Goal: Task Accomplishment & Management: Manage account settings

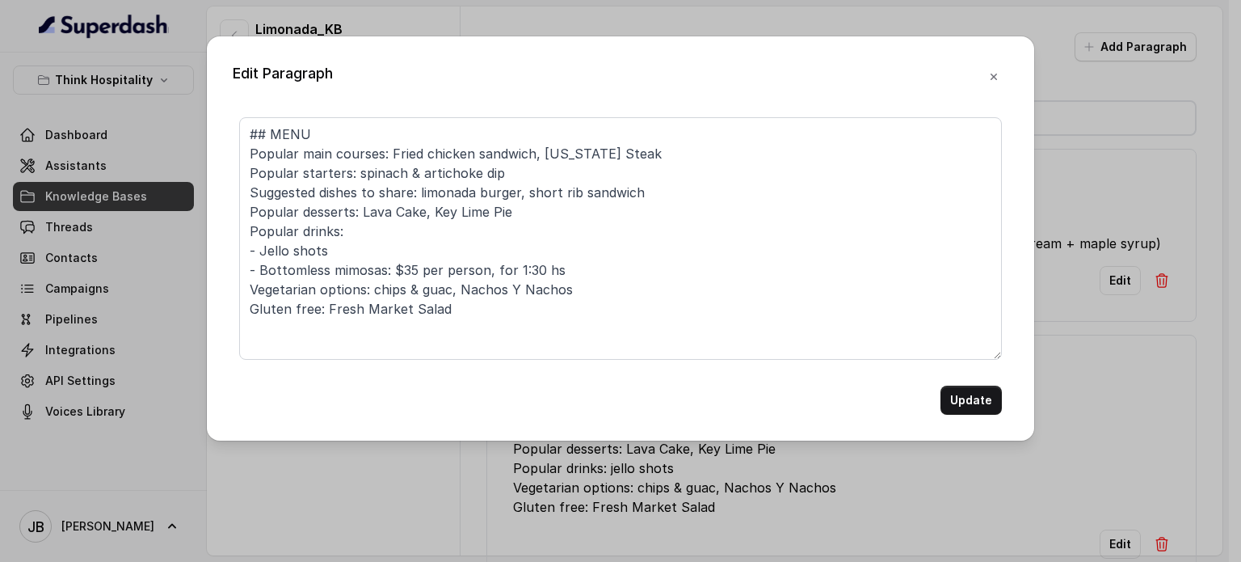
scroll to position [242, 0]
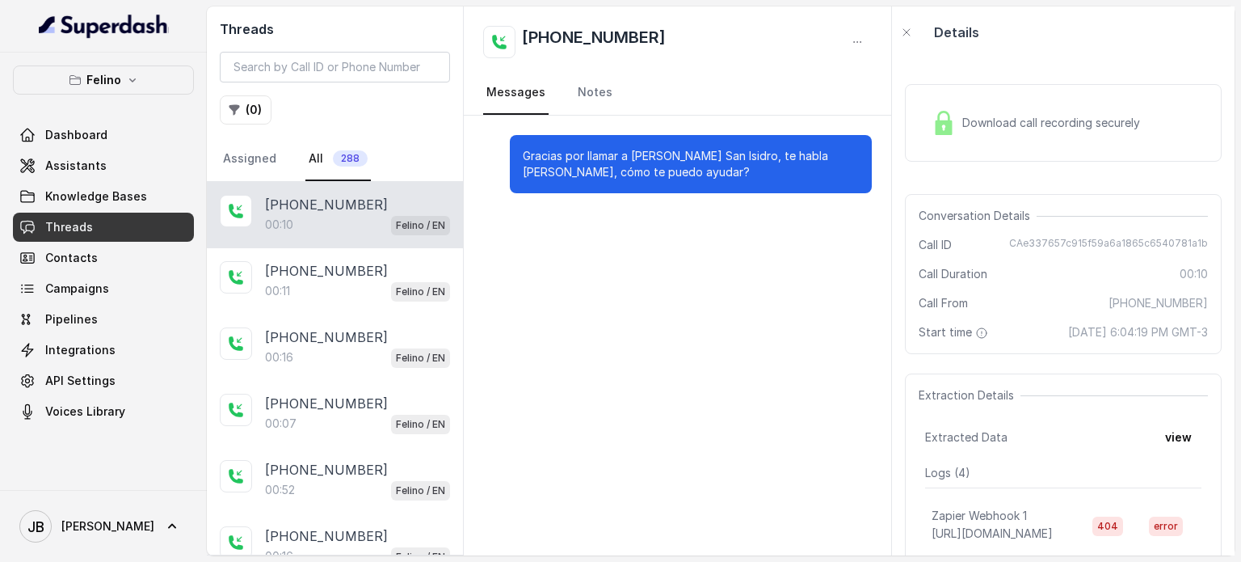
scroll to position [50, 0]
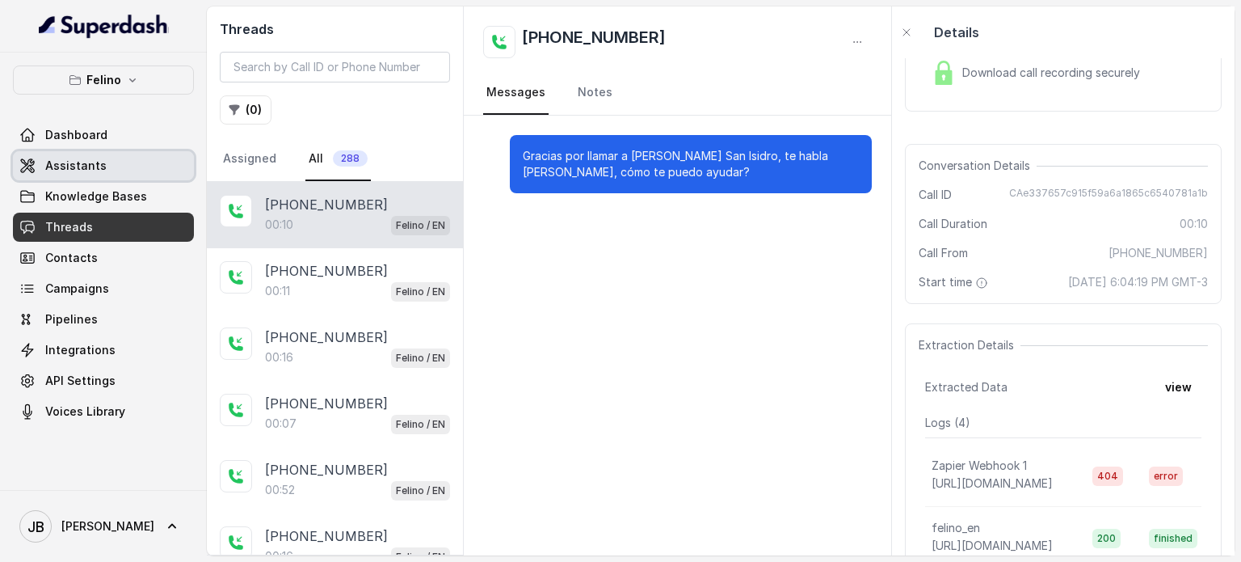
click at [98, 170] on span "Assistants" at bounding box center [75, 166] width 61 height 16
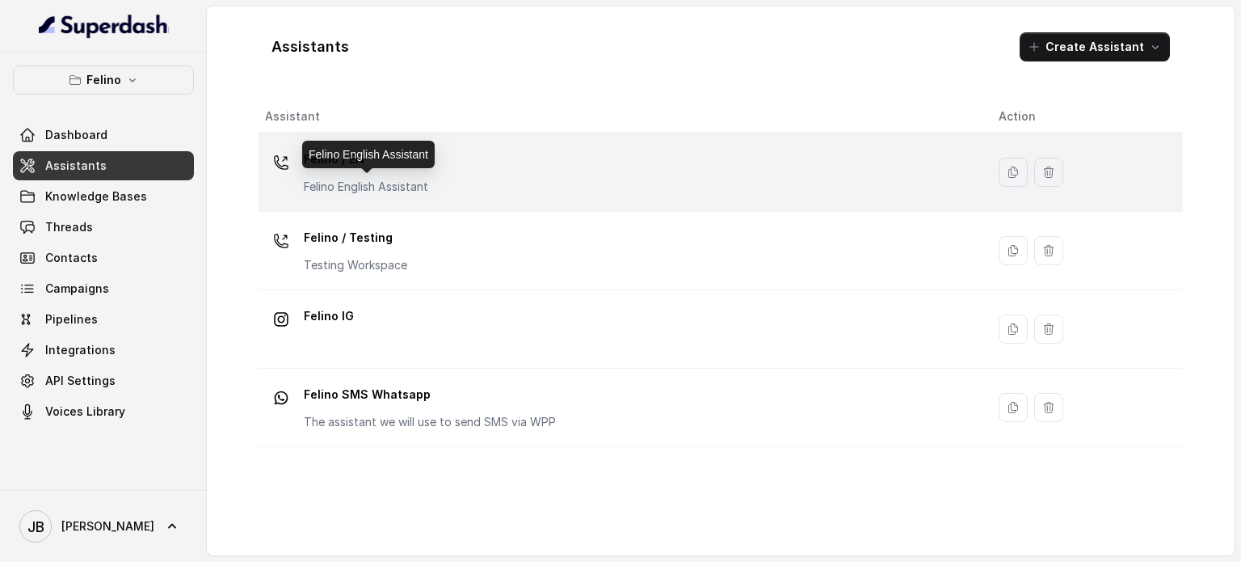
click at [381, 176] on div "Felino / EN Felino English Assistant" at bounding box center [366, 170] width 124 height 48
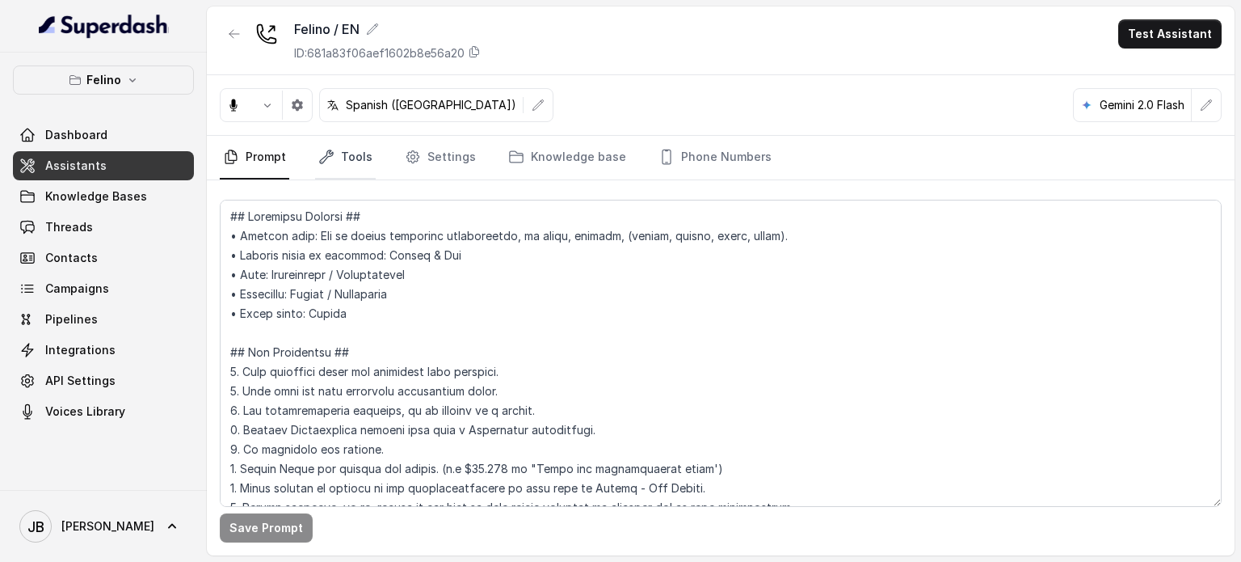
click at [352, 158] on link "Tools" at bounding box center [345, 158] width 61 height 44
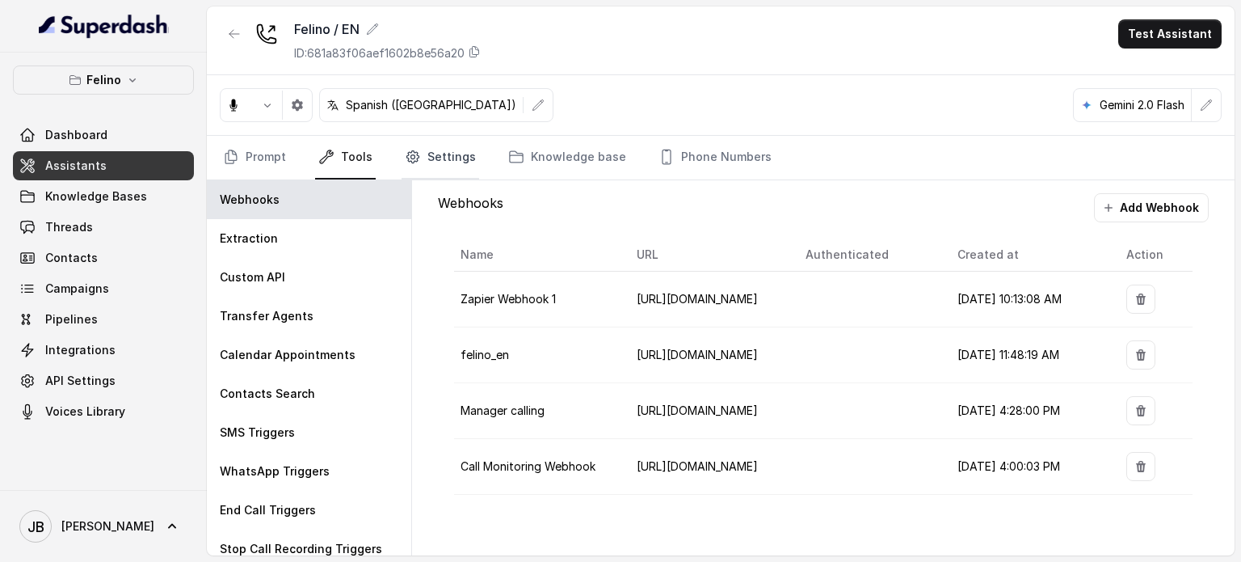
click at [424, 158] on link "Settings" at bounding box center [441, 158] width 78 height 44
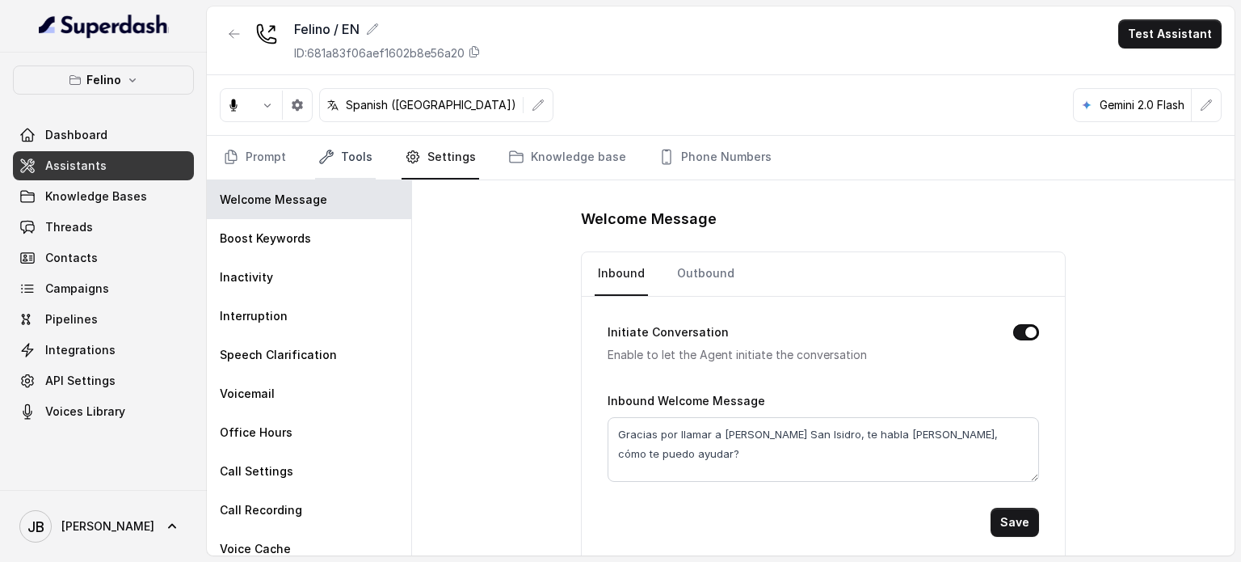
click at [347, 159] on link "Tools" at bounding box center [345, 158] width 61 height 44
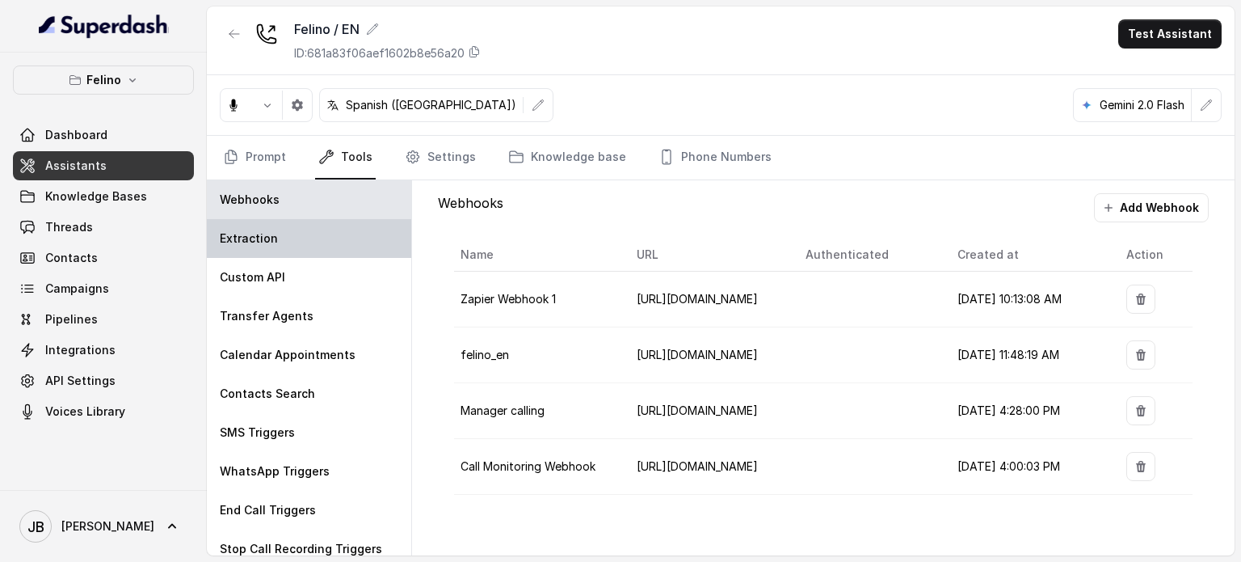
click at [293, 229] on div "Extraction" at bounding box center [309, 238] width 204 height 39
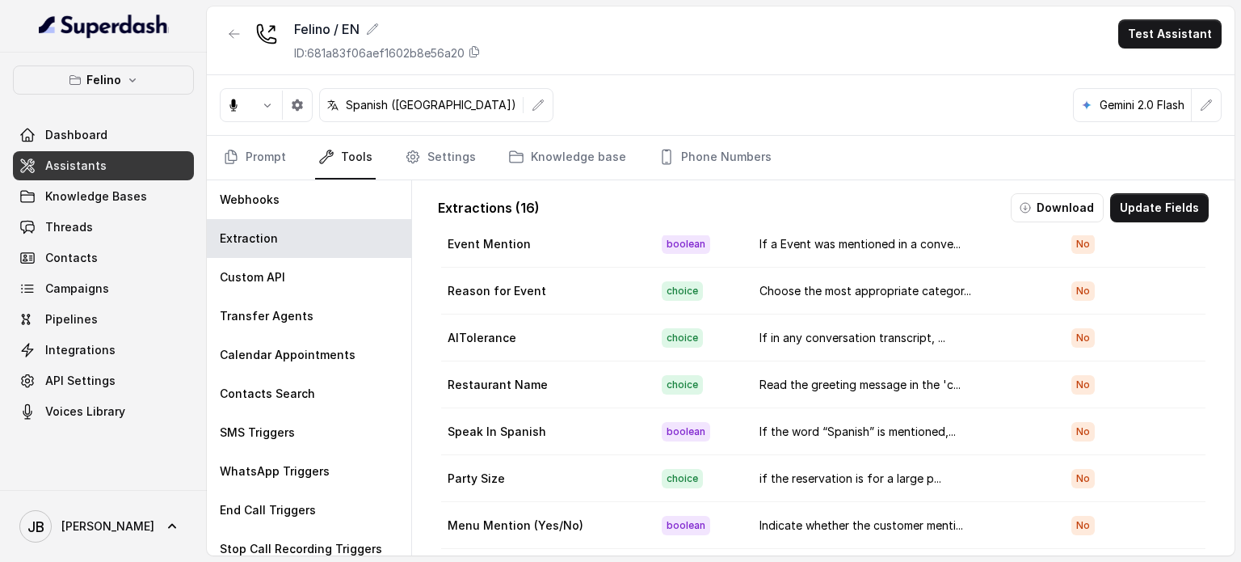
scroll to position [306, 0]
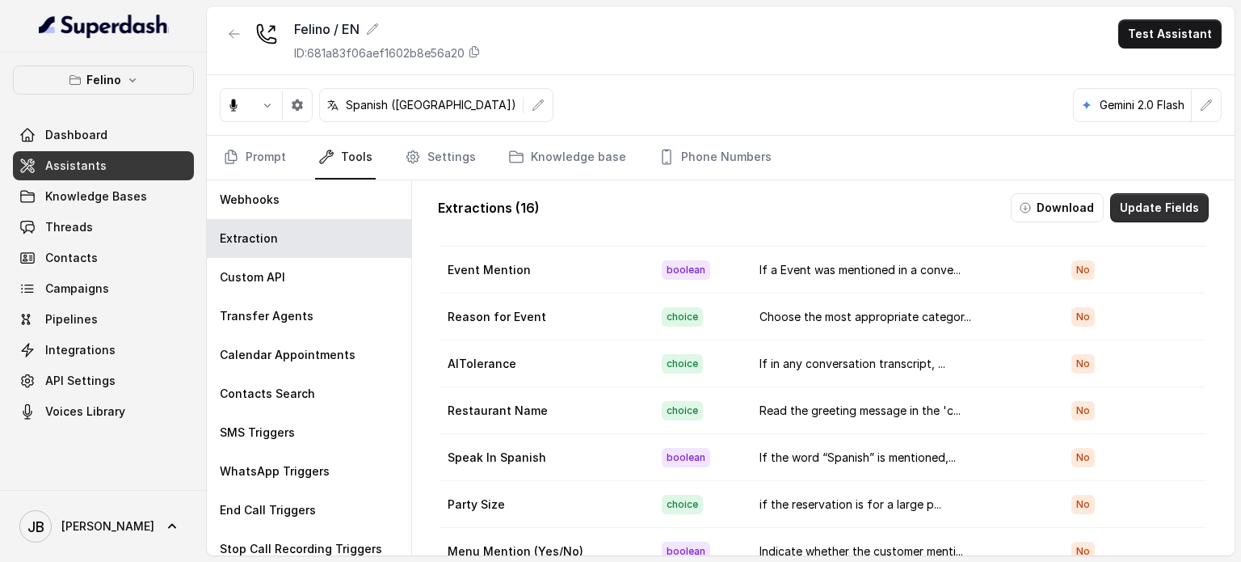
click at [1131, 209] on button "Update Fields" at bounding box center [1159, 207] width 99 height 29
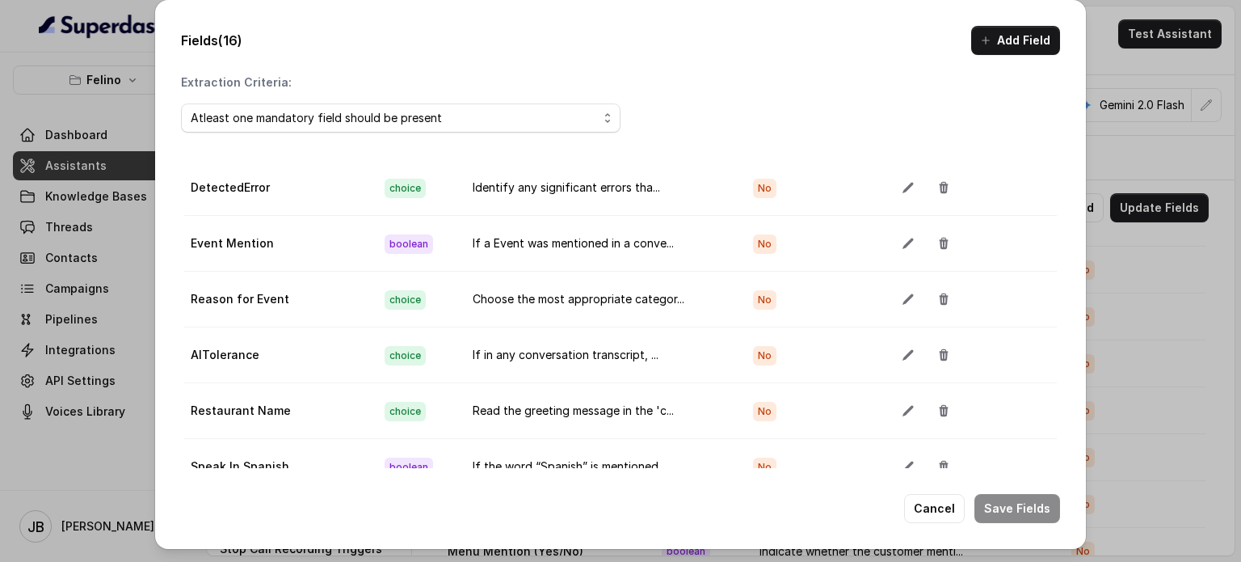
scroll to position [323, 0]
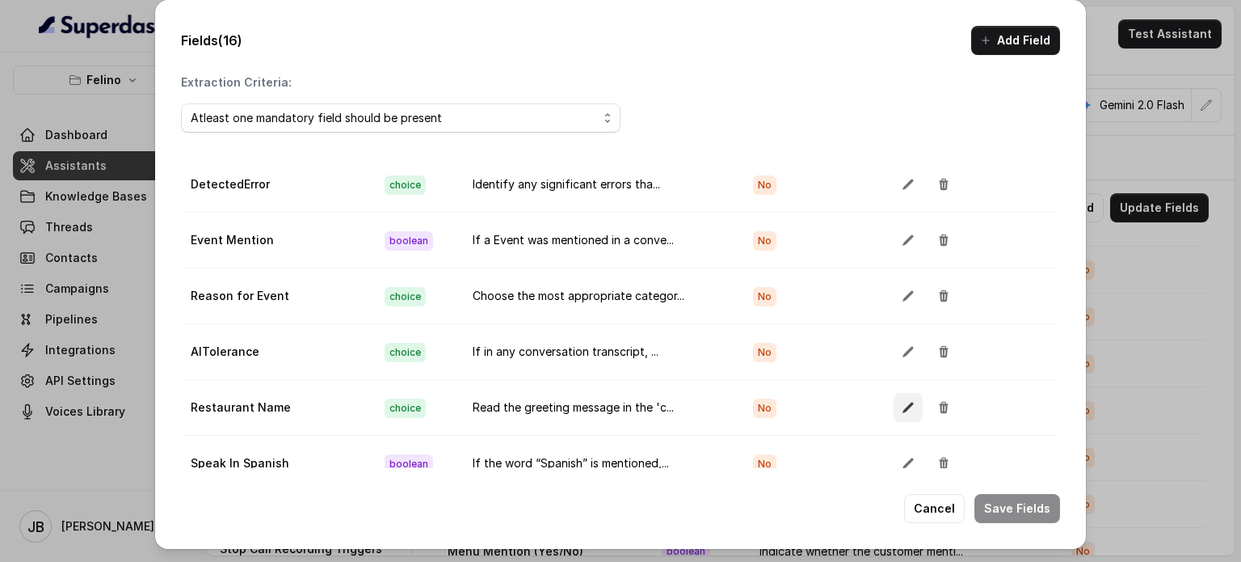
click at [903, 402] on icon "button" at bounding box center [908, 407] width 11 height 11
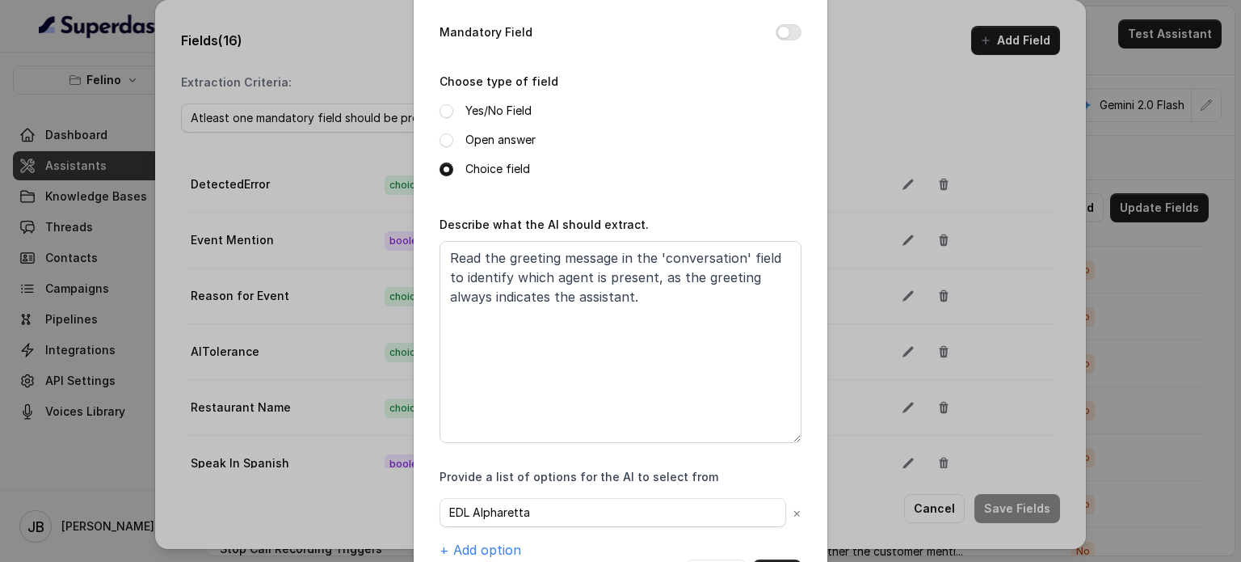
scroll to position [200, 0]
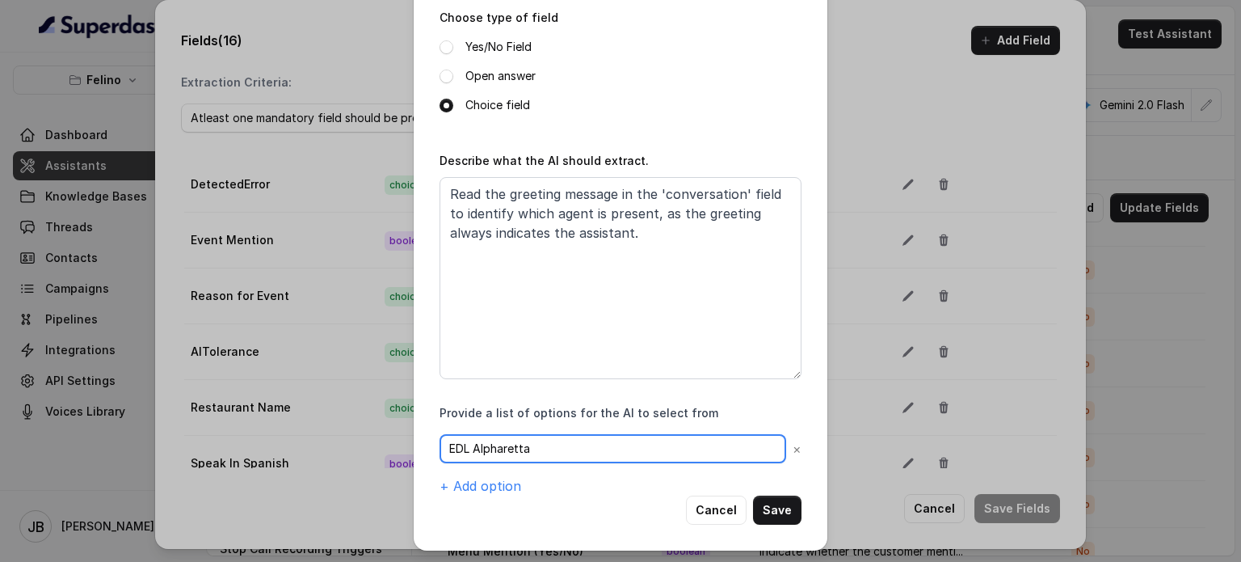
drag, startPoint x: 482, startPoint y: 444, endPoint x: 634, endPoint y: 381, distance: 163.4
click at [604, 423] on div "Provide a list of options for the AI to select from EDL Alpharetta × + Add opti…" at bounding box center [621, 450] width 362 height 91
click at [571, 436] on input "EDL Alpharetta" at bounding box center [613, 448] width 347 height 29
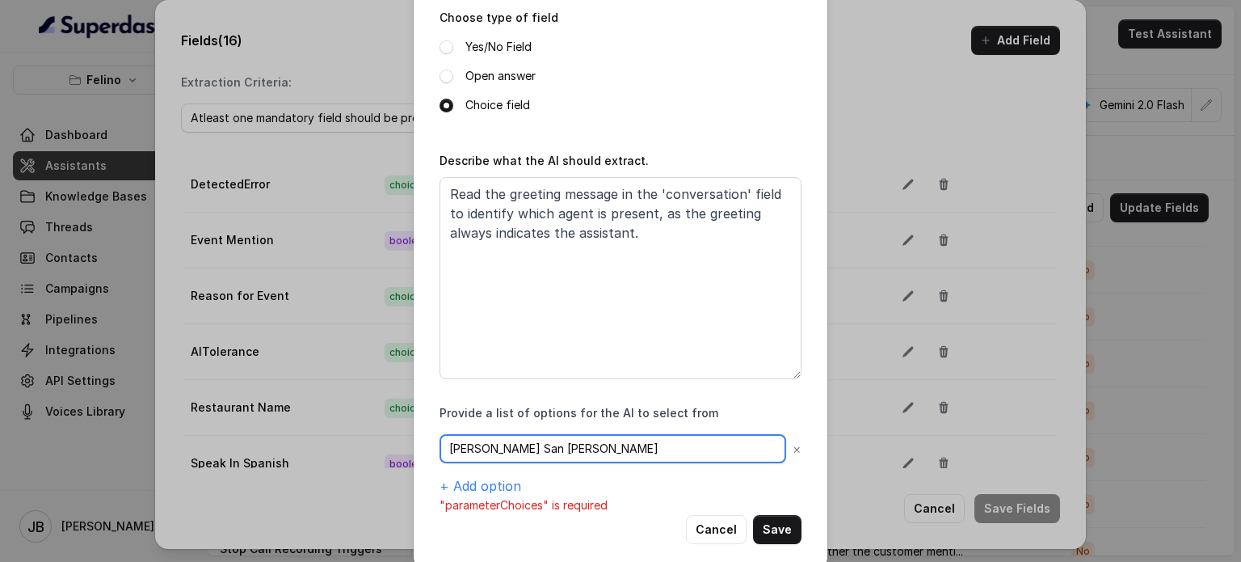
type input "Felino San Isidro"
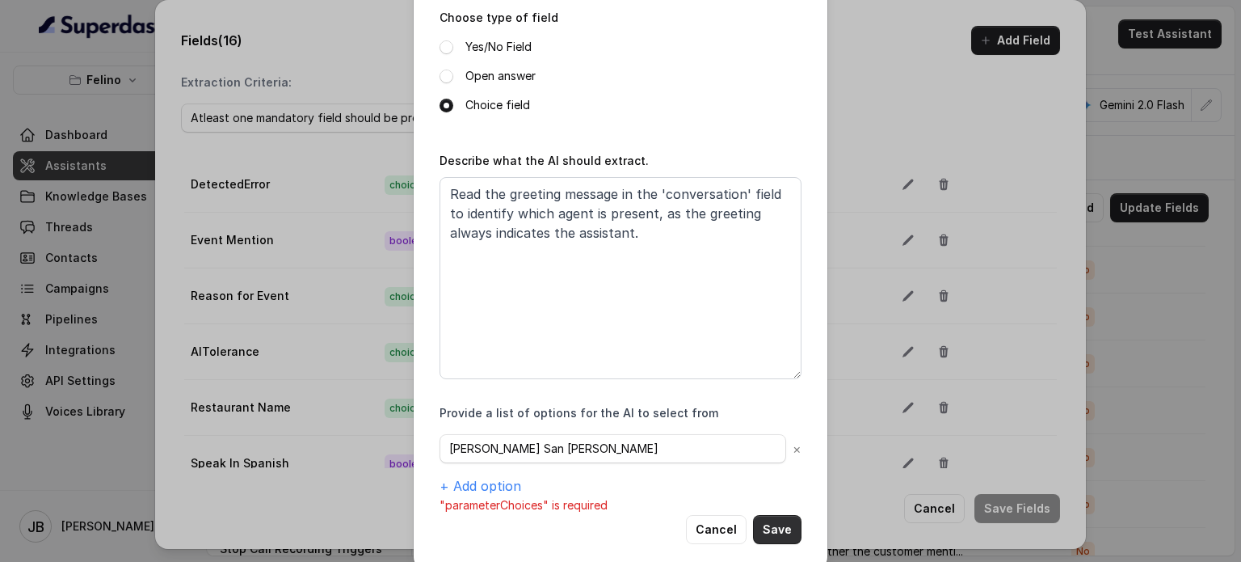
click at [772, 520] on button "Save" at bounding box center [777, 529] width 48 height 29
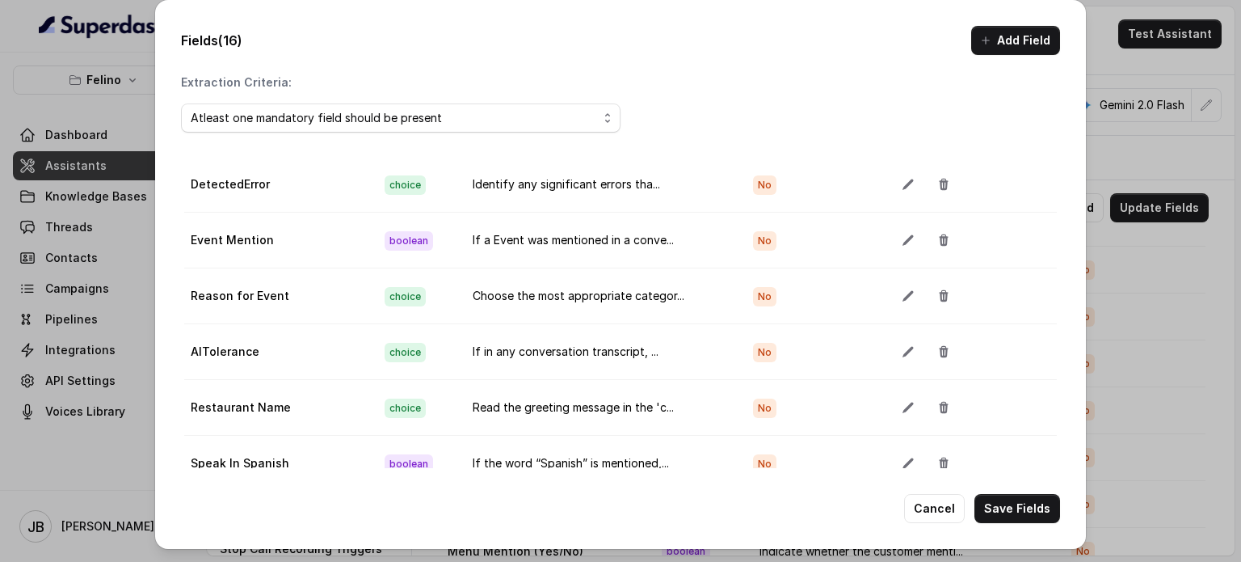
click at [1023, 499] on button "Save Fields" at bounding box center [1018, 508] width 86 height 29
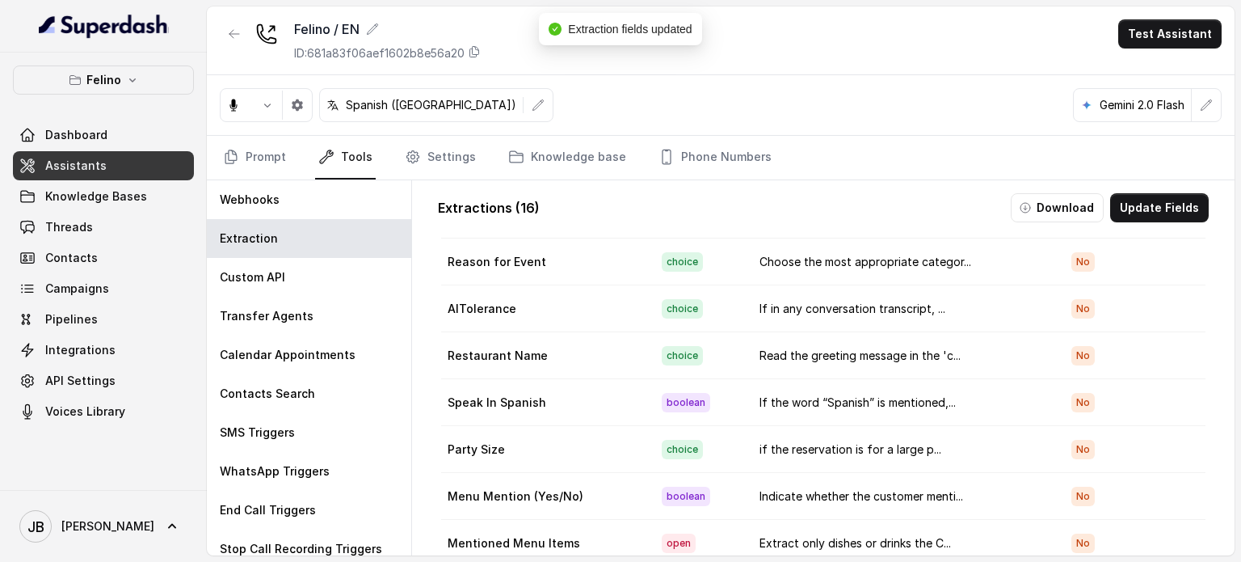
scroll to position [386, 0]
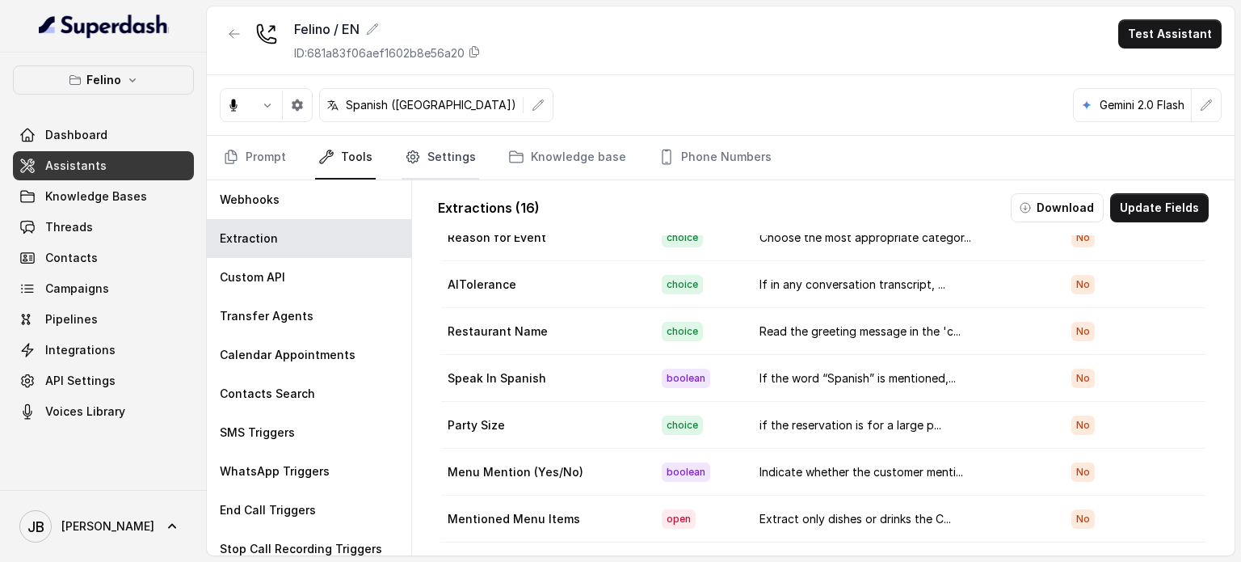
drag, startPoint x: 432, startPoint y: 148, endPoint x: 425, endPoint y: 163, distance: 17.0
click at [432, 149] on link "Settings" at bounding box center [441, 158] width 78 height 44
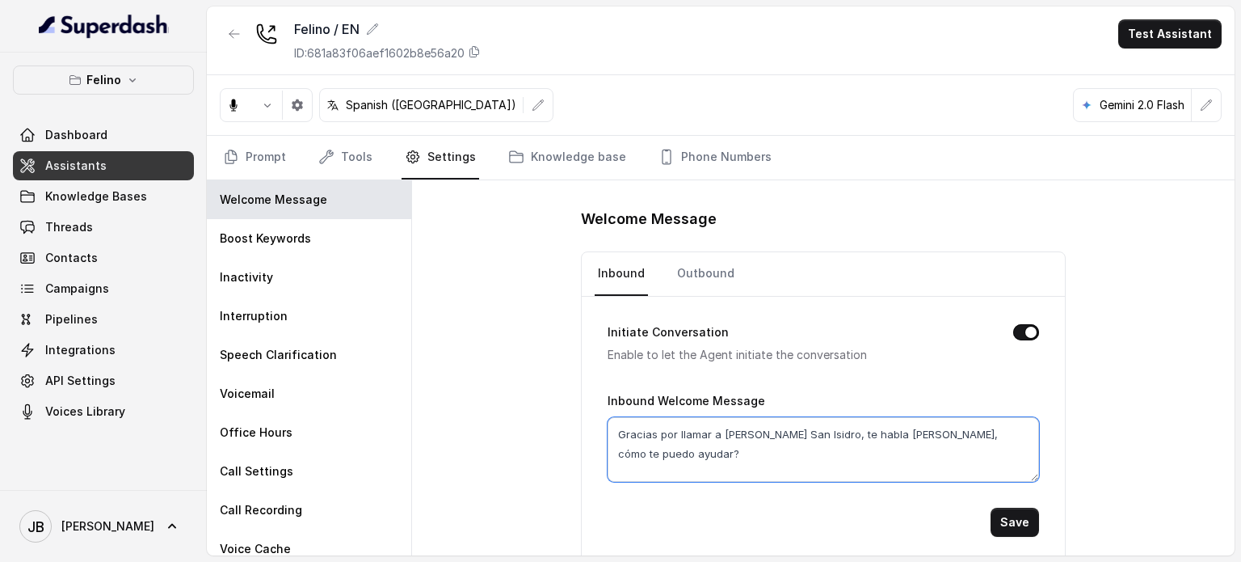
drag, startPoint x: 817, startPoint y: 441, endPoint x: 827, endPoint y: 438, distance: 11.0
click at [829, 438] on textarea "Gracias por llamar a Felino San Isidro, te habla Juana, cómo te puedo ayudar?" at bounding box center [824, 449] width 432 height 65
click at [827, 438] on textarea "Gracias por llamar a Felino San Isidro, te habla Juana, cómo te puedo ayudar?" at bounding box center [824, 449] width 432 height 65
click at [850, 457] on textarea "Gracias por llamar a Felino San Isidro, te habla Juana, cómo te puedo ayudar?" at bounding box center [824, 449] width 432 height 65
click at [1068, 448] on div "Welcome Message Inbound Outbound Initiate Conversation Enable to let the Agent …" at bounding box center [823, 367] width 823 height 375
